Goal: Information Seeking & Learning: Learn about a topic

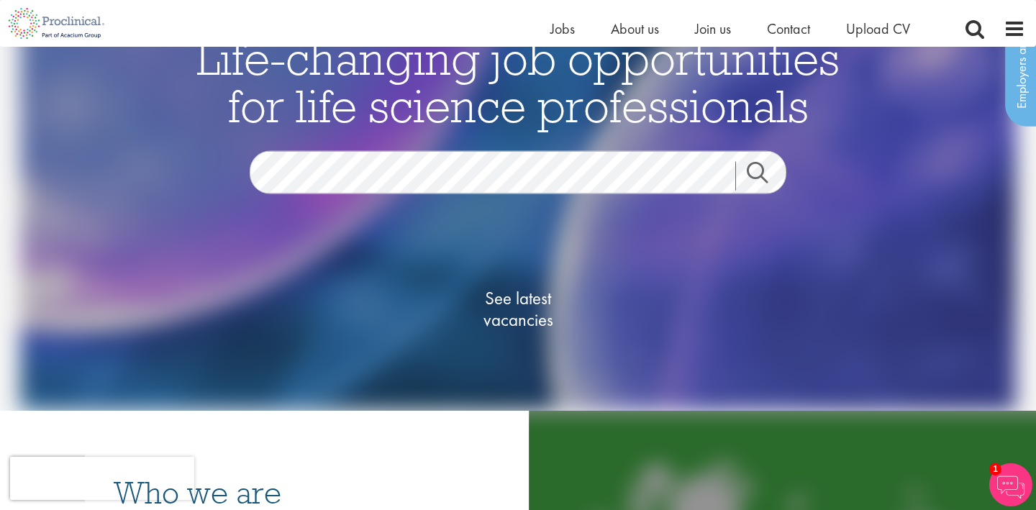
scroll to position [73, 0]
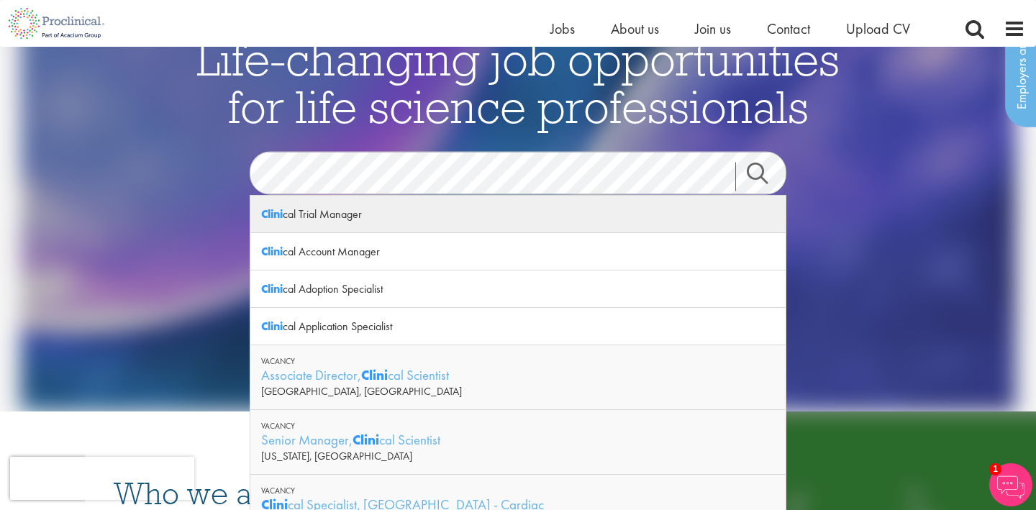
click at [411, 219] on div "Clini cal Trial Manager" at bounding box center [517, 214] width 535 height 37
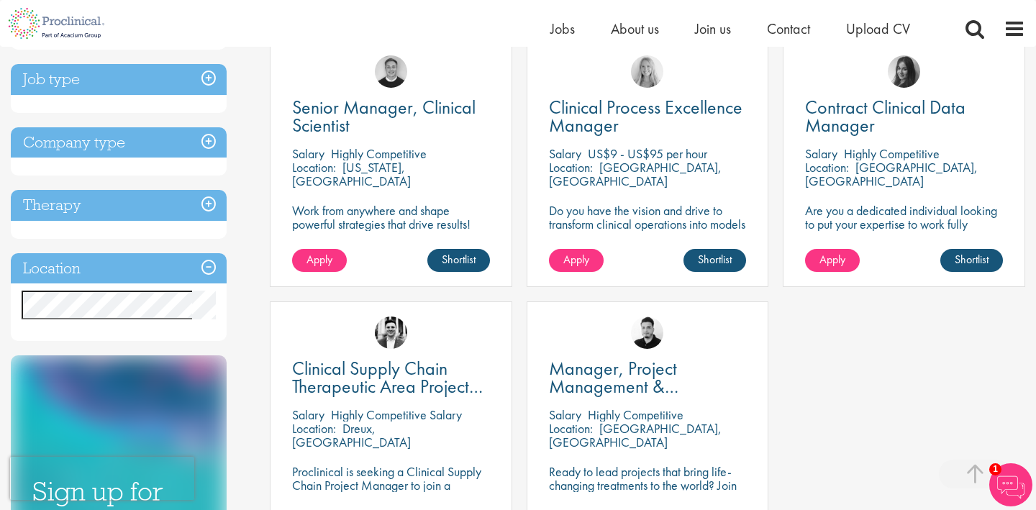
scroll to position [275, 0]
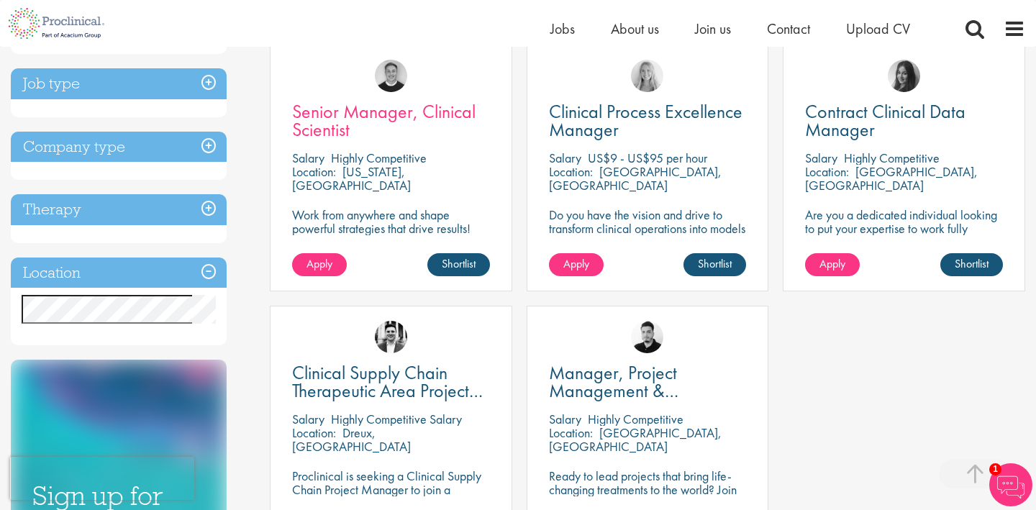
click at [356, 116] on span "Senior Manager, Clinical Scientist" at bounding box center [383, 120] width 183 height 42
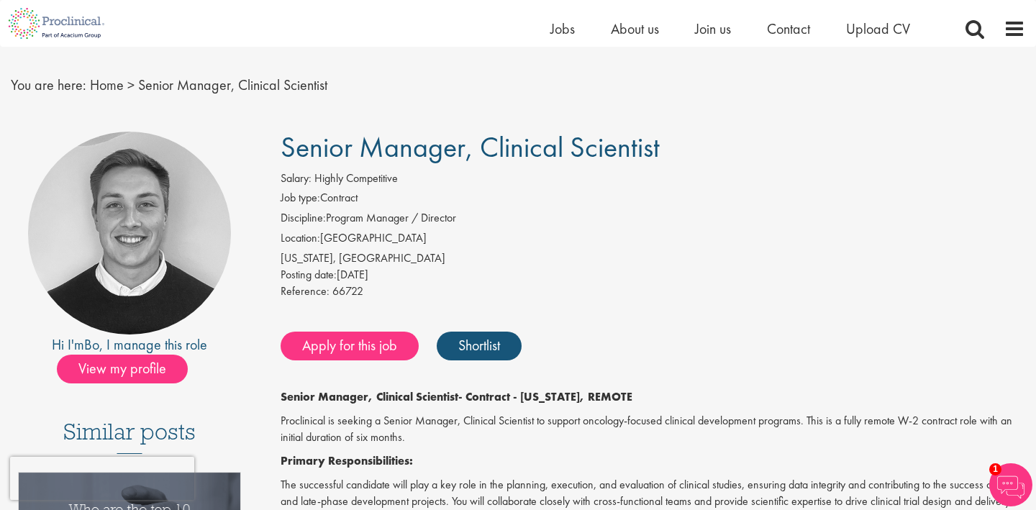
scroll to position [55, 0]
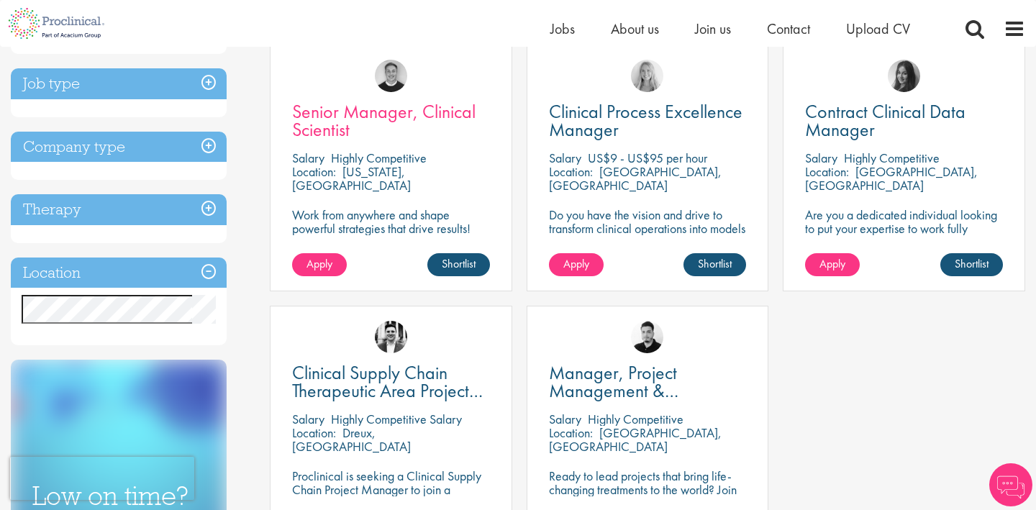
scroll to position [275, 0]
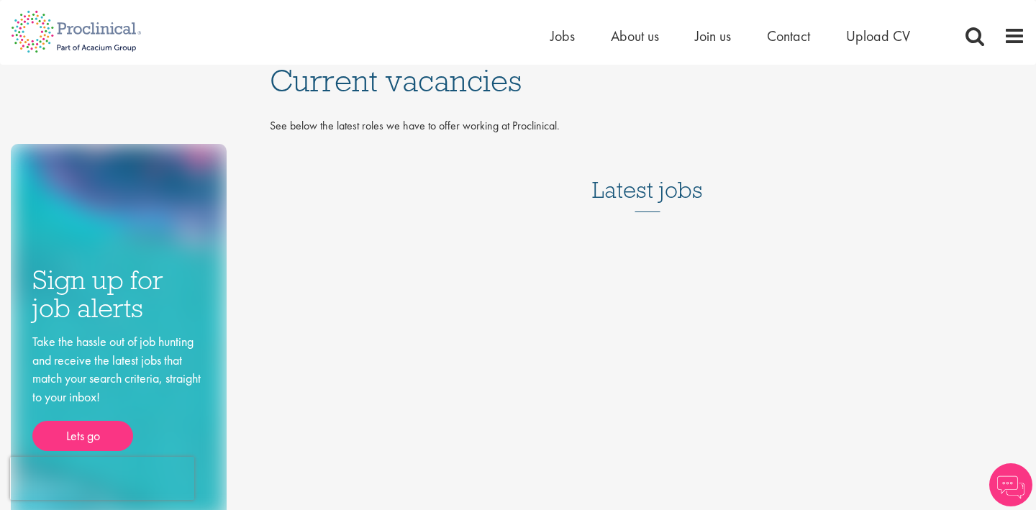
drag, startPoint x: 621, startPoint y: 196, endPoint x: 613, endPoint y: 203, distance: 10.7
click at [621, 196] on h3 "Latest jobs" at bounding box center [647, 177] width 111 height 71
click at [620, 197] on h3 "Latest jobs" at bounding box center [647, 177] width 111 height 71
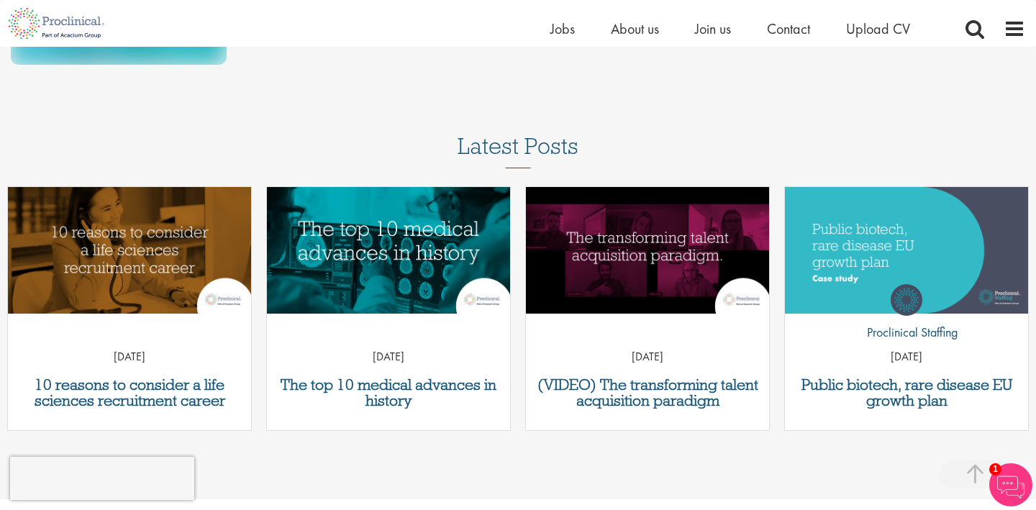
scroll to position [488, 0]
